Goal: Task Accomplishment & Management: Use online tool/utility

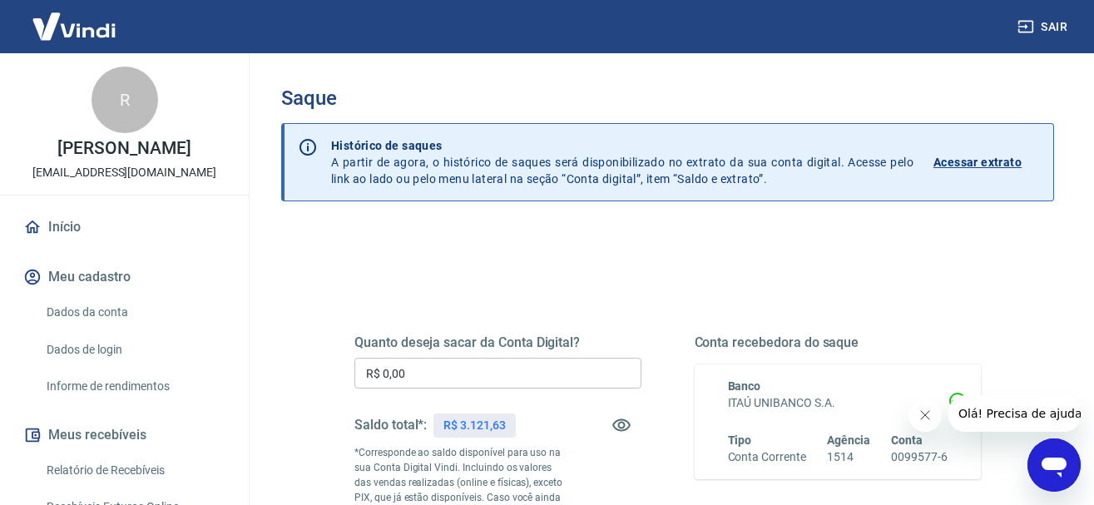
click at [919, 420] on icon "Fechar mensagem da empresa" at bounding box center [923, 414] width 13 height 13
click at [489, 269] on div "Quanto deseja sacar da Conta Digital? R$ 0,00 ​ Saldo total*: R$ 3.121,63 *Corr…" at bounding box center [667, 462] width 666 height 402
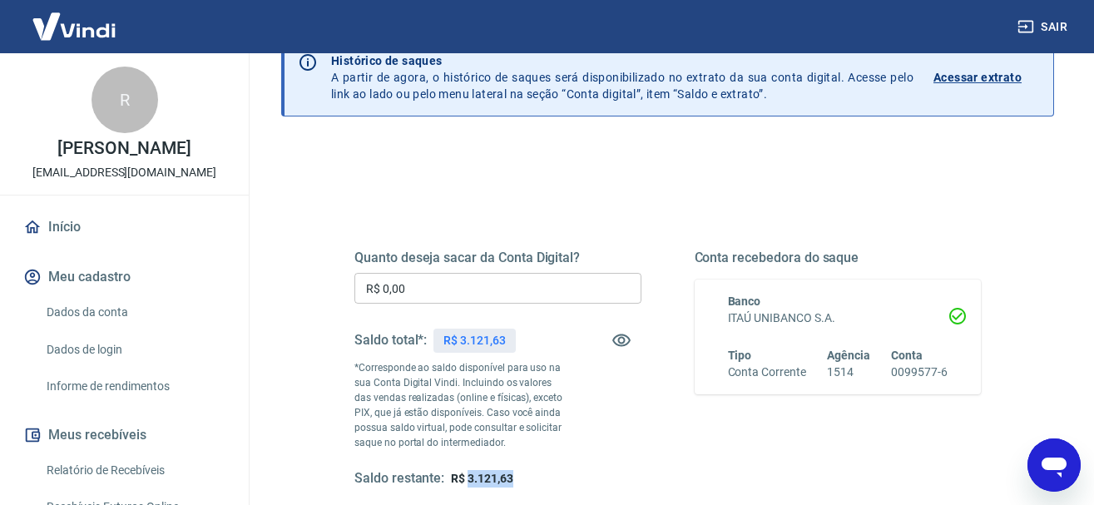
drag, startPoint x: 468, startPoint y: 474, endPoint x: 512, endPoint y: 474, distance: 44.1
click at [512, 474] on span "R$ 3.121,63" at bounding box center [482, 478] width 62 height 13
copy span "3.121,63"
click at [571, 159] on div "Quanto deseja sacar da Conta Digital? R$ 0,00 ​ Saldo total*: R$ 3.121,63 *Corr…" at bounding box center [667, 448] width 773 height 610
click at [146, 464] on link "Relatório de Recebíveis" at bounding box center [134, 470] width 189 height 34
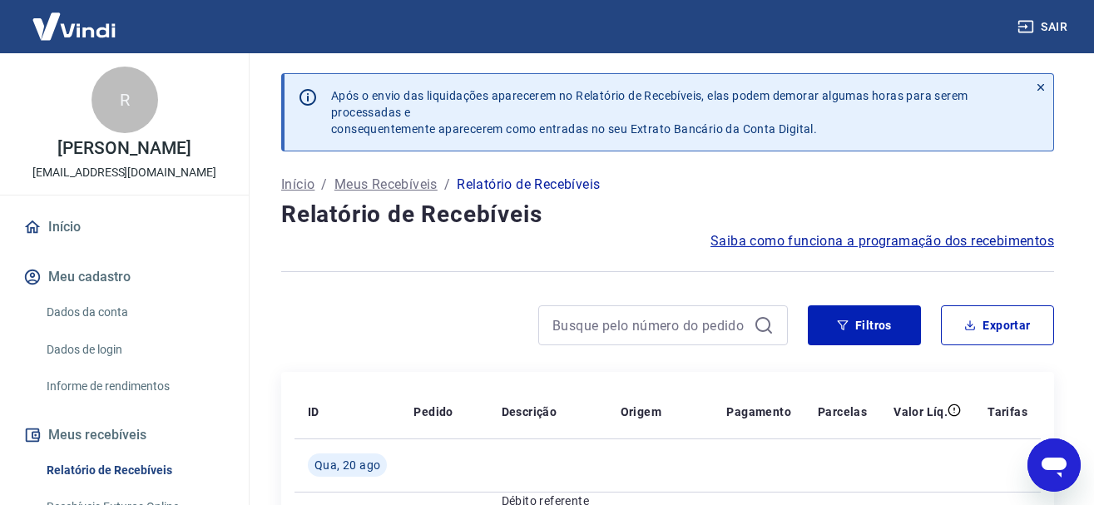
click at [1037, 87] on icon at bounding box center [1041, 88] width 12 height 12
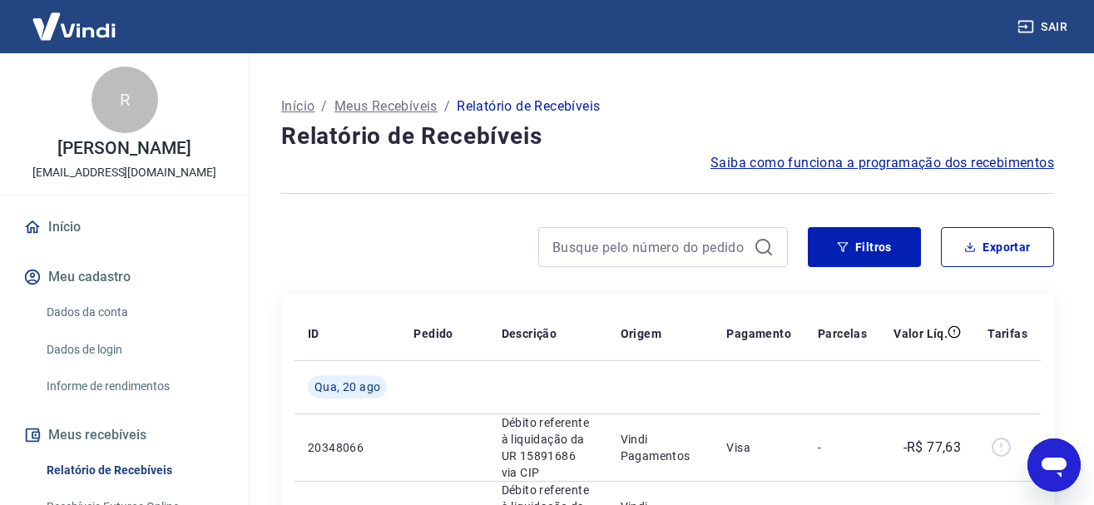
click at [679, 101] on div "Início / Meus Recebíveis / Relatório de Recebíveis" at bounding box center [667, 106] width 773 height 27
